Goal: Navigation & Orientation: Find specific page/section

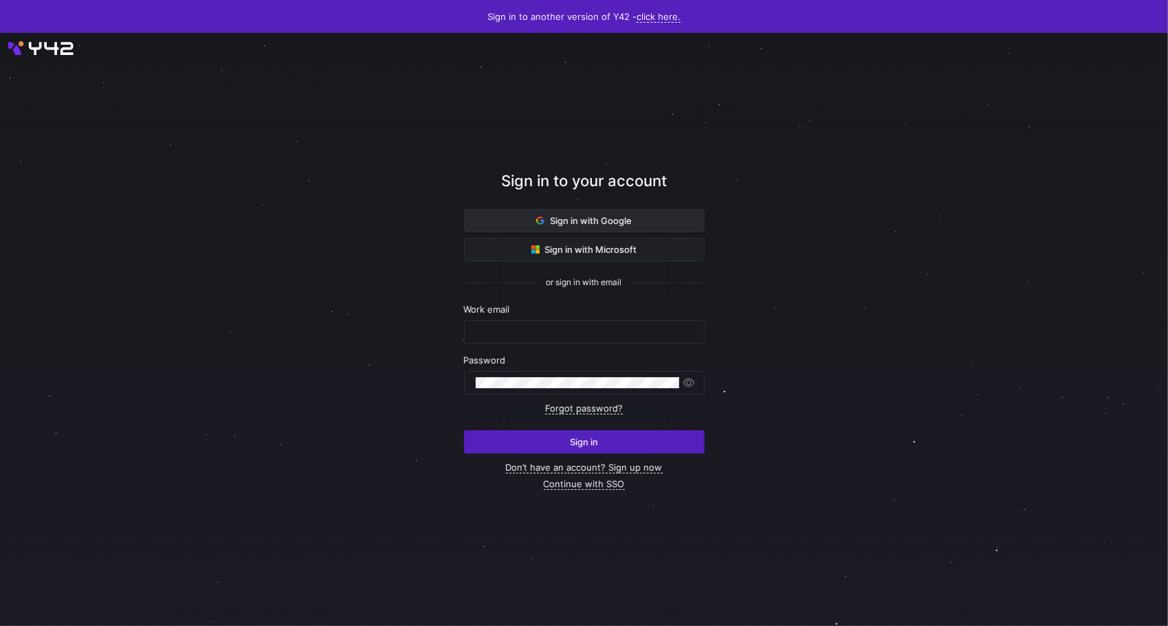
click at [599, 215] on button "Sign in with Google" at bounding box center [584, 220] width 241 height 23
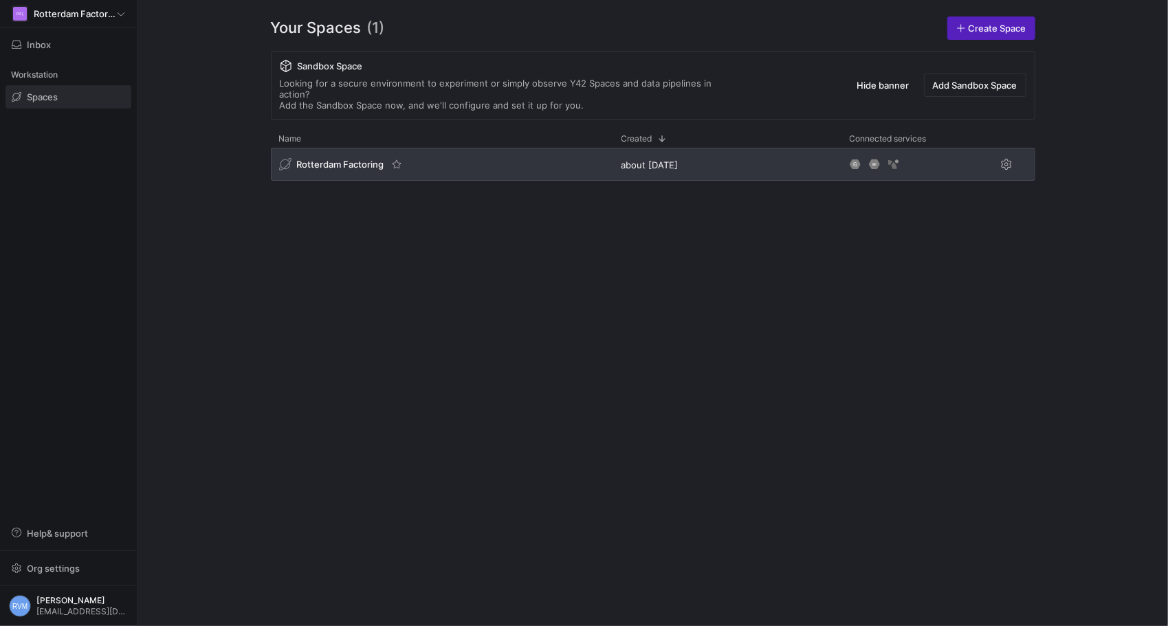
click at [358, 158] on div "Rotterdam Factoring" at bounding box center [341, 164] width 124 height 14
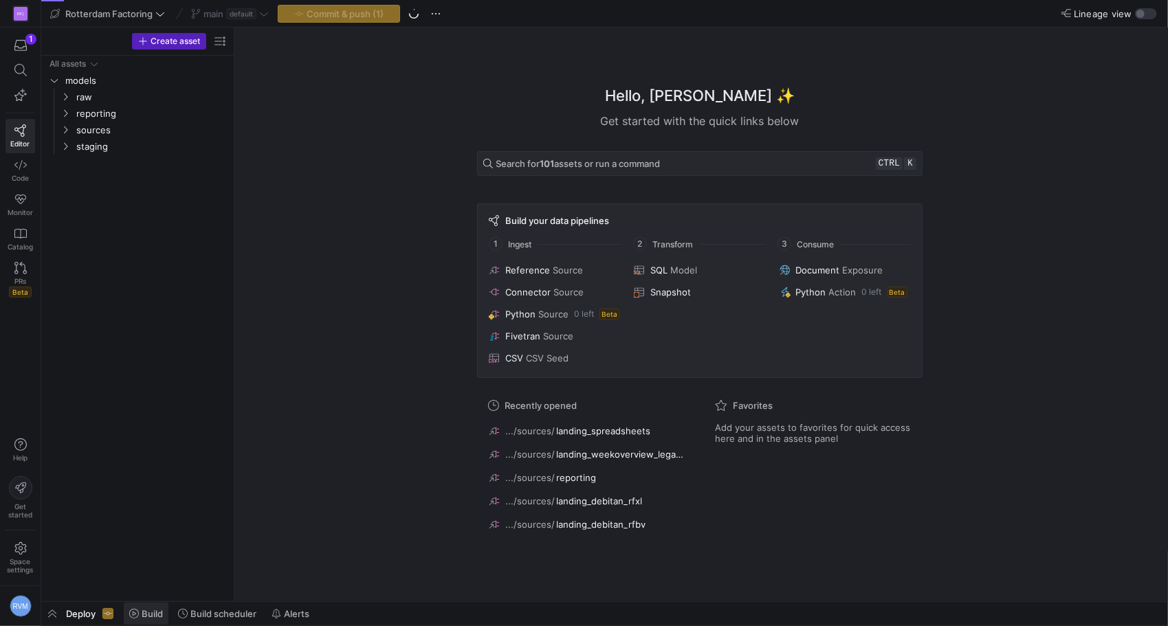
click at [144, 609] on span "Build" at bounding box center [152, 613] width 21 height 11
